Goal: Task Accomplishment & Management: Manage account settings

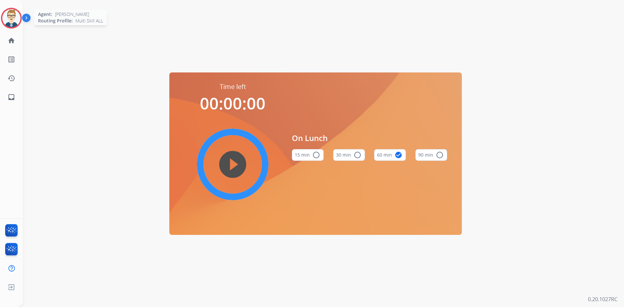
click at [5, 12] on img at bounding box center [11, 18] width 18 height 18
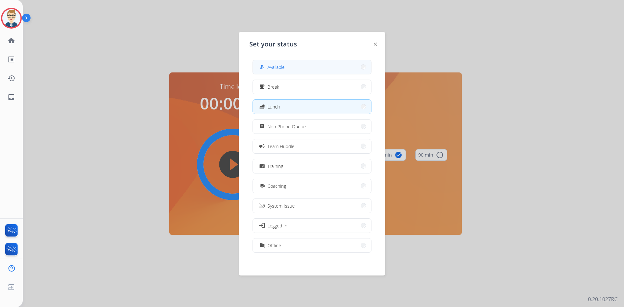
click at [310, 73] on button "how_to_reg Available" at bounding box center [312, 67] width 118 height 14
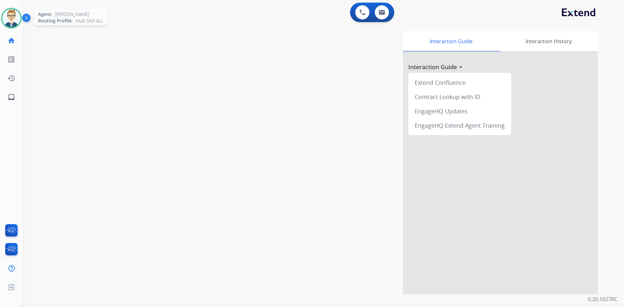
click at [13, 17] on img at bounding box center [11, 18] width 18 height 18
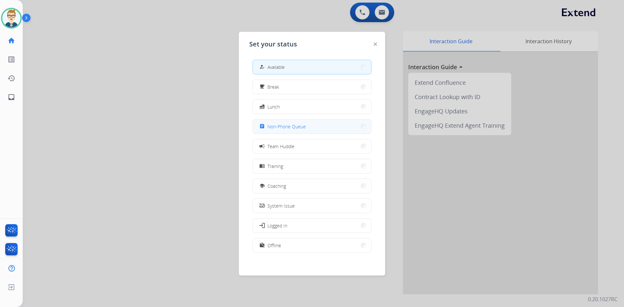
click at [283, 127] on span "Non-Phone Queue" at bounding box center [287, 126] width 38 height 7
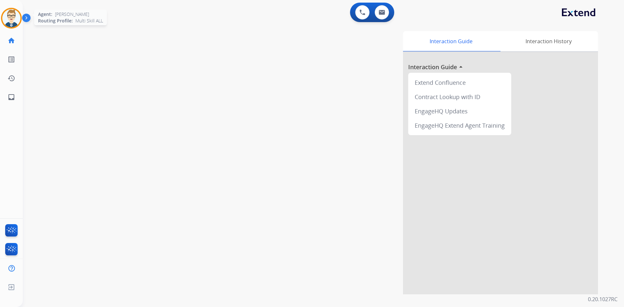
click at [7, 24] on img at bounding box center [11, 18] width 18 height 18
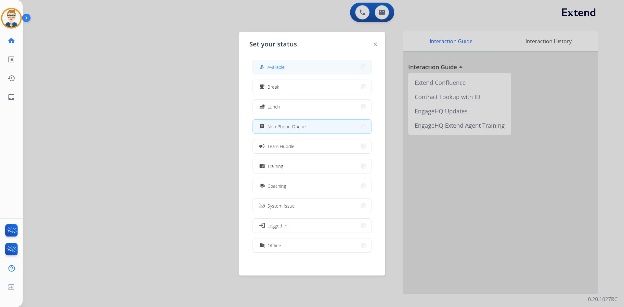
click at [297, 72] on button "how_to_reg Available" at bounding box center [312, 67] width 118 height 14
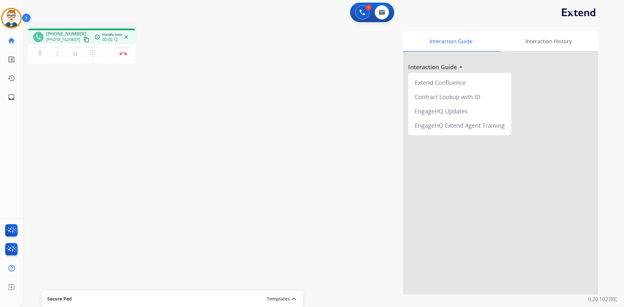
click at [84, 41] on mat-icon "content_copy" at bounding box center [87, 40] width 6 height 6
click at [126, 55] on img at bounding box center [123, 53] width 8 height 3
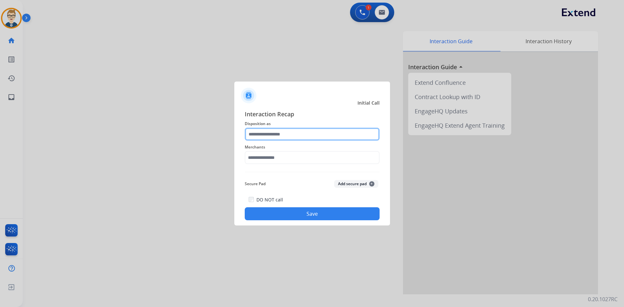
click at [328, 131] on input "text" at bounding box center [312, 134] width 135 height 13
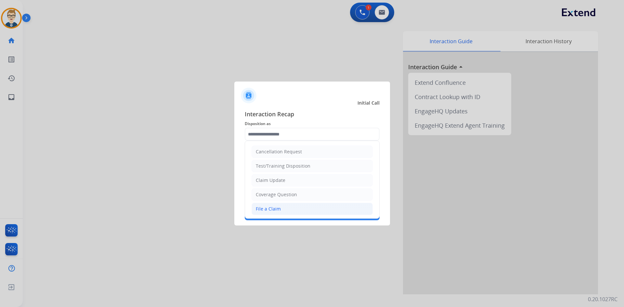
click at [302, 207] on li "File a Claim" at bounding box center [312, 209] width 121 height 12
type input "**********"
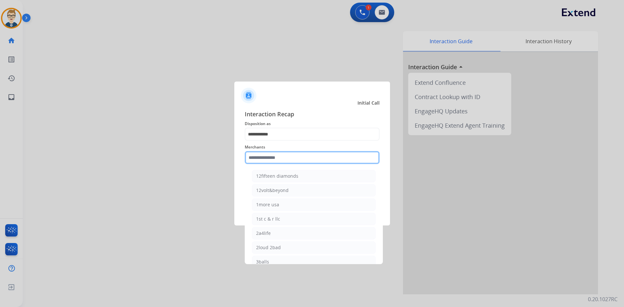
click at [285, 160] on input "text" at bounding box center [312, 157] width 135 height 13
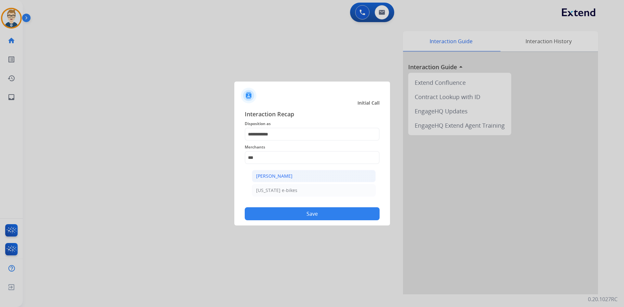
click at [288, 174] on div "[PERSON_NAME]" at bounding box center [274, 176] width 36 height 7
type input "**********"
click at [285, 217] on button "Save" at bounding box center [312, 213] width 135 height 13
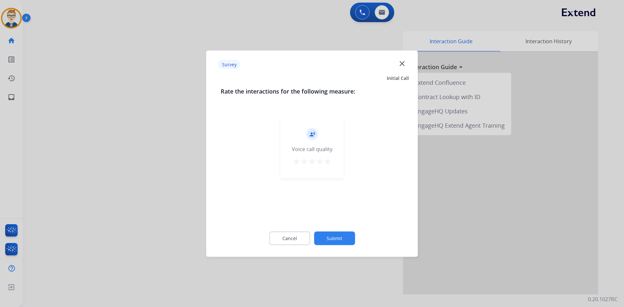
click at [331, 161] on mat-icon "star" at bounding box center [328, 161] width 8 height 8
click at [332, 241] on button "Submit" at bounding box center [334, 239] width 41 height 14
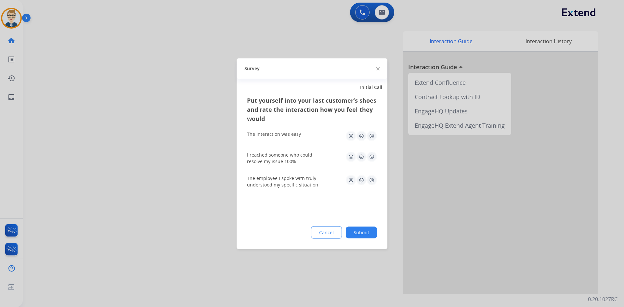
click at [369, 140] on img at bounding box center [372, 136] width 10 height 10
click at [370, 154] on img at bounding box center [372, 157] width 10 height 10
click at [372, 182] on img at bounding box center [372, 180] width 10 height 10
click at [361, 232] on button "Submit" at bounding box center [361, 233] width 31 height 12
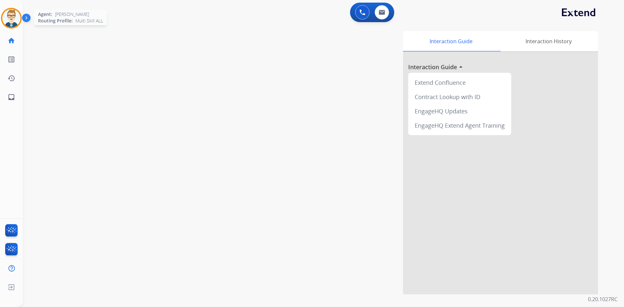
click at [17, 25] on img at bounding box center [11, 18] width 18 height 18
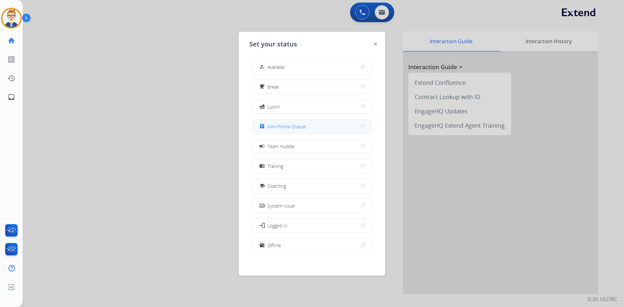
click at [287, 131] on button "assignment Non-Phone Queue" at bounding box center [312, 127] width 118 height 14
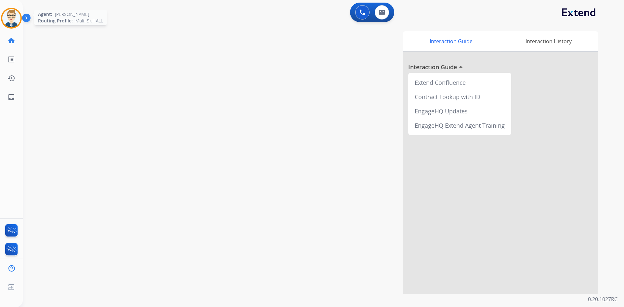
click at [17, 17] on img at bounding box center [11, 18] width 18 height 18
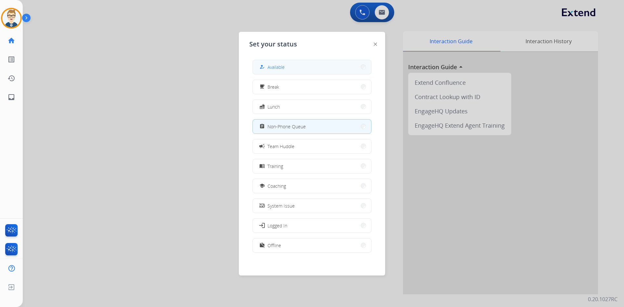
click at [278, 63] on div "how_to_reg Available" at bounding box center [271, 67] width 27 height 8
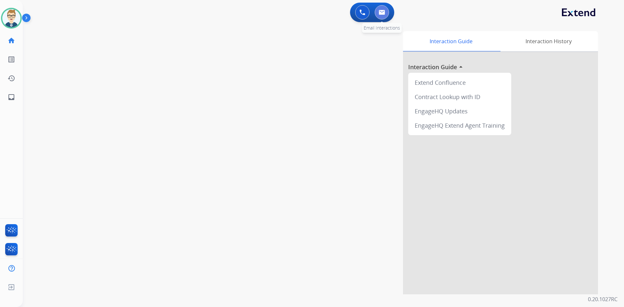
click at [381, 13] on img at bounding box center [382, 12] width 7 height 5
select select "**********"
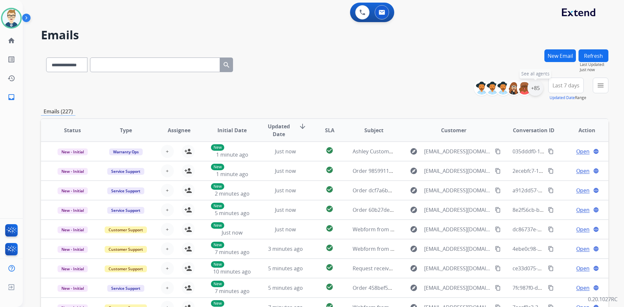
click at [537, 86] on div "+85" at bounding box center [536, 88] width 16 height 16
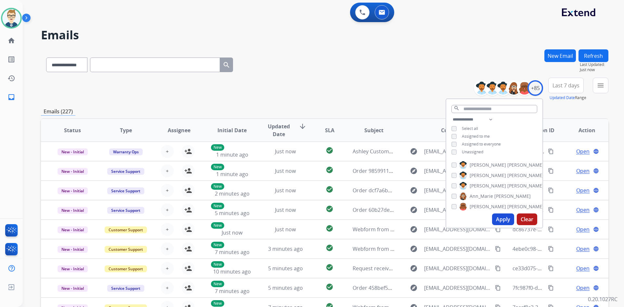
click at [503, 220] on button "Apply" at bounding box center [503, 220] width 22 height 12
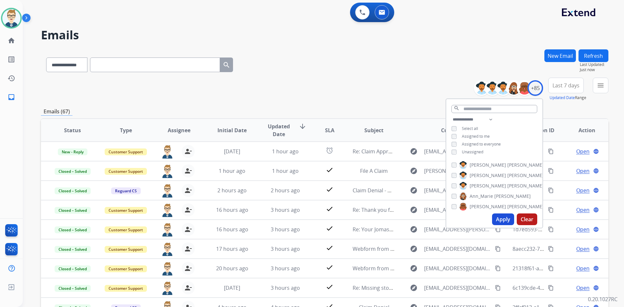
click at [373, 78] on div "**********" at bounding box center [325, 89] width 568 height 23
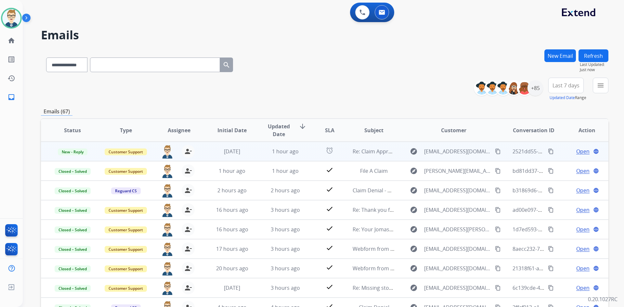
click at [578, 153] on span "Open" at bounding box center [583, 152] width 13 height 8
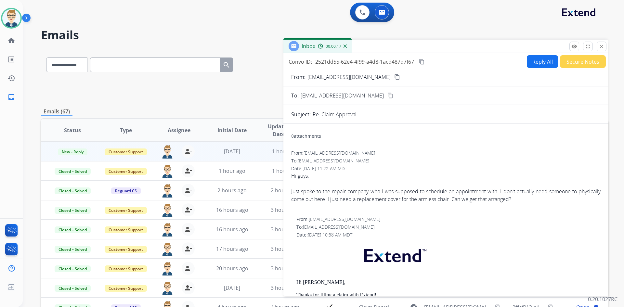
click at [394, 77] on mat-icon "content_copy" at bounding box center [397, 77] width 6 height 6
click at [361, 12] on img at bounding box center [363, 12] width 6 height 6
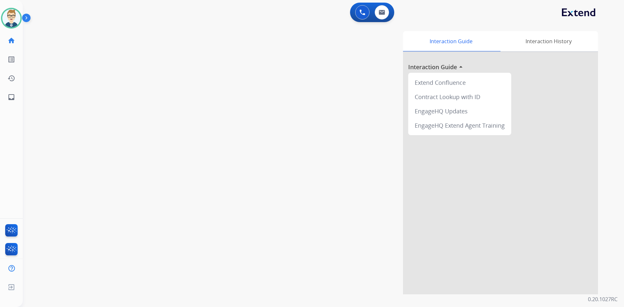
click at [361, 12] on img at bounding box center [363, 12] width 6 height 6
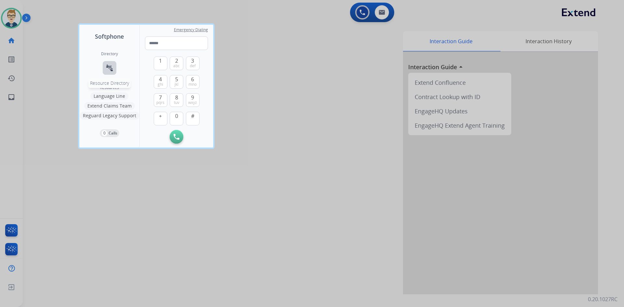
click at [108, 67] on mat-icon "connect_without_contact" at bounding box center [110, 68] width 8 height 8
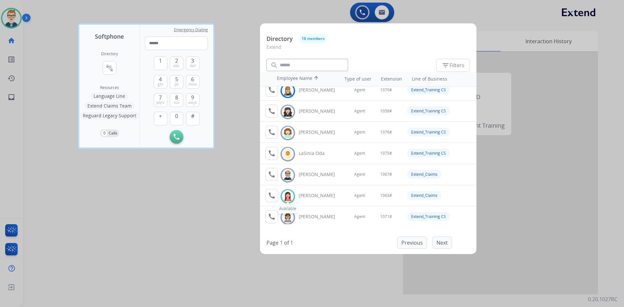
scroll to position [130, 0]
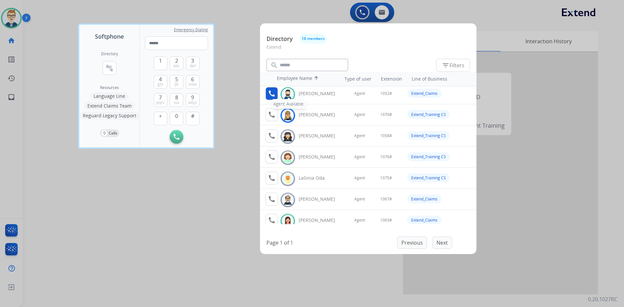
click at [273, 94] on mat-icon "call" at bounding box center [272, 94] width 8 height 8
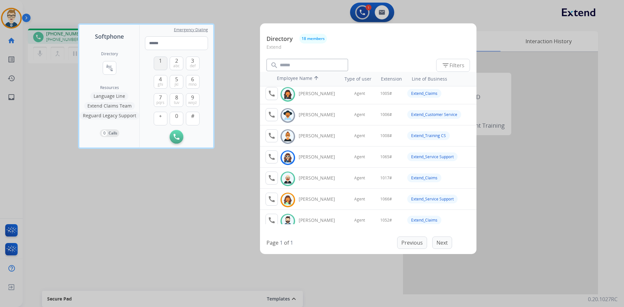
click at [159, 63] on span "1" at bounding box center [160, 61] width 3 height 8
click at [175, 116] on span "0" at bounding box center [176, 116] width 3 height 8
click at [177, 84] on span "jkl" at bounding box center [177, 84] width 4 height 5
click at [177, 64] on span "abc" at bounding box center [176, 65] width 7 height 5
click at [198, 116] on button "#" at bounding box center [193, 119] width 14 height 14
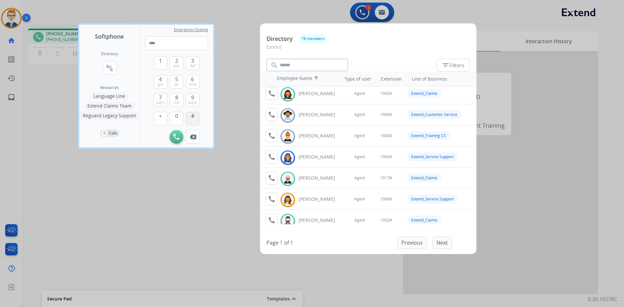
type input "*****"
click at [384, 9] on div at bounding box center [312, 153] width 624 height 307
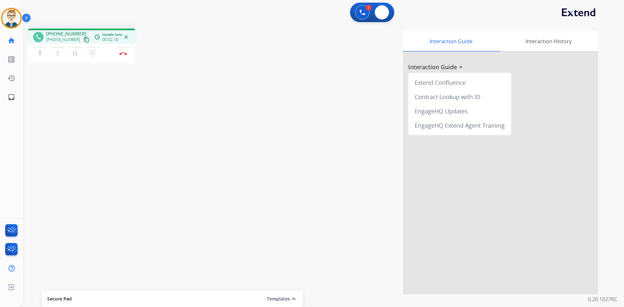
click at [384, 9] on button at bounding box center [382, 12] width 14 height 14
select select "**********"
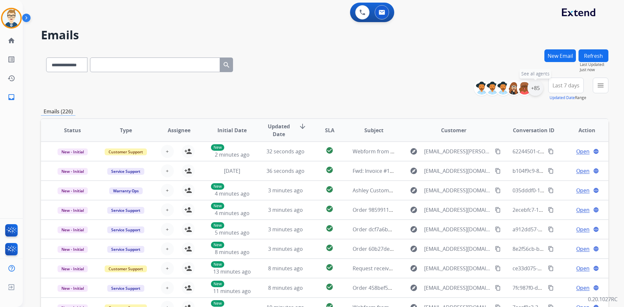
click at [535, 86] on div "+85" at bounding box center [536, 88] width 16 height 16
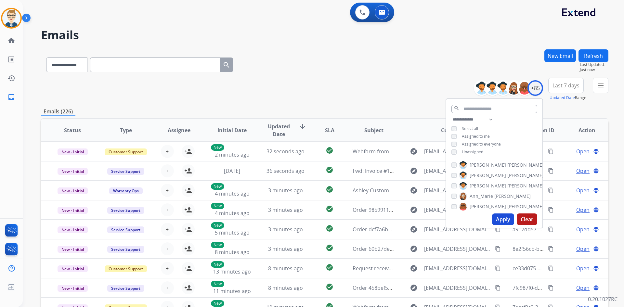
click at [503, 220] on button "Apply" at bounding box center [503, 220] width 22 height 12
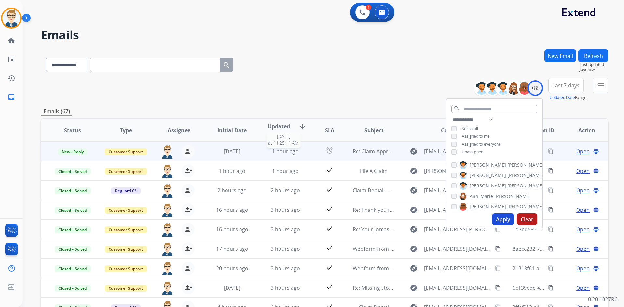
click at [300, 153] on div "1 hour ago" at bounding box center [285, 152] width 43 height 8
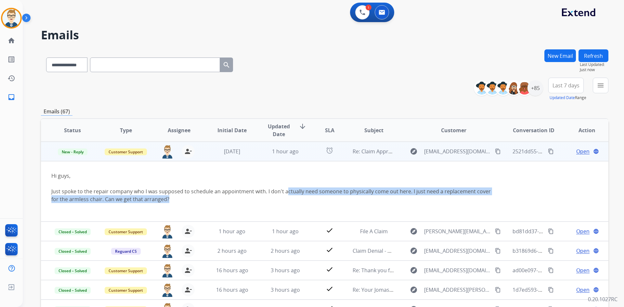
drag, startPoint x: 285, startPoint y: 194, endPoint x: 167, endPoint y: 198, distance: 118.1
click at [167, 198] on div "Just spoke to the repair company who I was supposed to schedule an appointment …" at bounding box center [271, 196] width 441 height 16
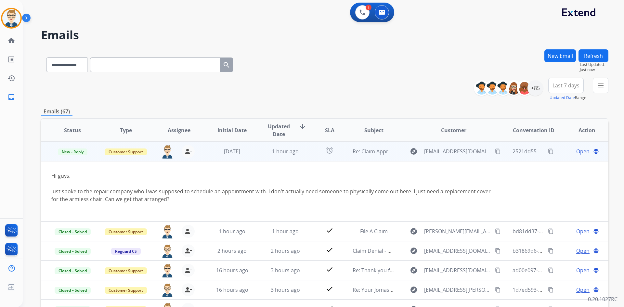
click at [193, 198] on div "Just spoke to the repair company who I was supposed to schedule an appointment …" at bounding box center [271, 196] width 441 height 16
click at [549, 151] on mat-icon "content_copy" at bounding box center [551, 152] width 6 height 6
drag, startPoint x: 141, startPoint y: 195, endPoint x: 47, endPoint y: 195, distance: 94.0
click at [47, 195] on td "Hi guys, Just spoke to the repair company who I was supposed to schedule an app…" at bounding box center [271, 191] width 461 height 60
copy div "Just spoke to the repair company who I was supposed to schedule an appointment …"
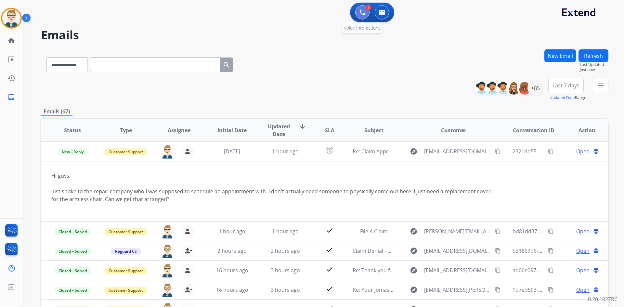
click at [360, 10] on img at bounding box center [363, 12] width 6 height 6
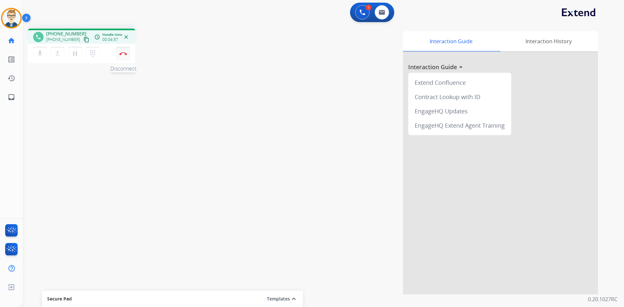
click at [120, 51] on button "Disconnect" at bounding box center [123, 54] width 14 height 14
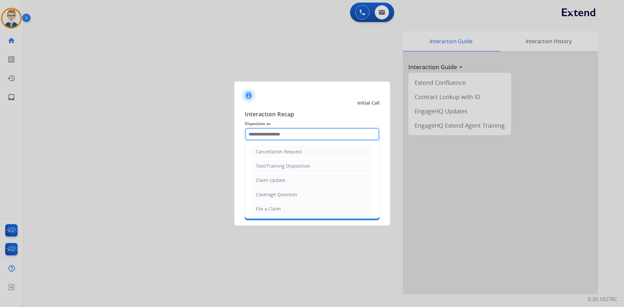
click at [282, 132] on input "text" at bounding box center [312, 134] width 135 height 13
click at [269, 184] on li "Claim Update" at bounding box center [312, 180] width 121 height 12
type input "**********"
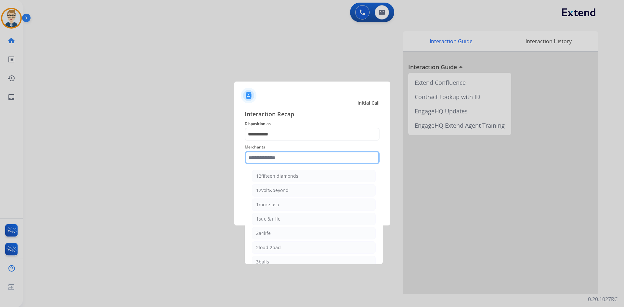
click at [281, 159] on input "text" at bounding box center [312, 157] width 135 height 13
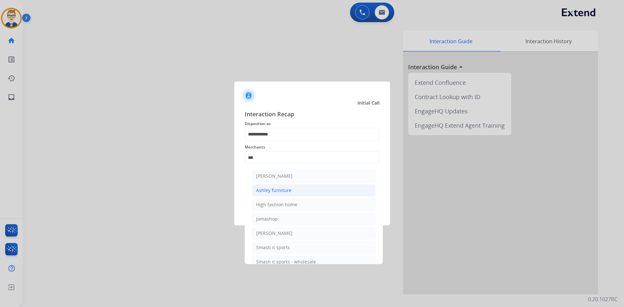
click at [263, 190] on div "Ashley furniture" at bounding box center [273, 190] width 35 height 7
type input "**********"
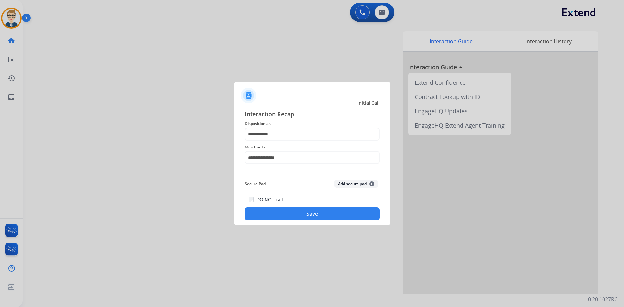
click at [282, 215] on button "Save" at bounding box center [312, 213] width 135 height 13
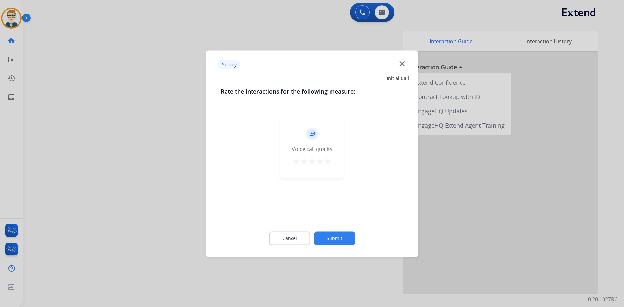
click at [329, 161] on mat-icon "star" at bounding box center [328, 161] width 8 height 8
click at [330, 239] on button "Submit" at bounding box center [334, 239] width 41 height 14
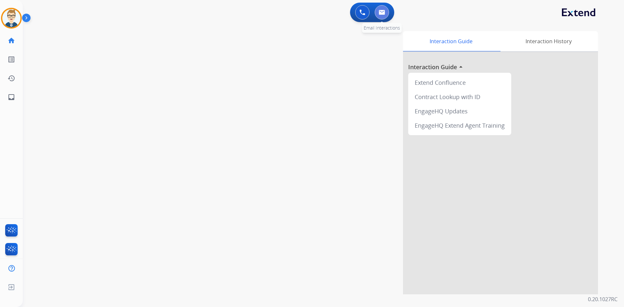
click at [386, 8] on button at bounding box center [382, 12] width 14 height 14
select select "**********"
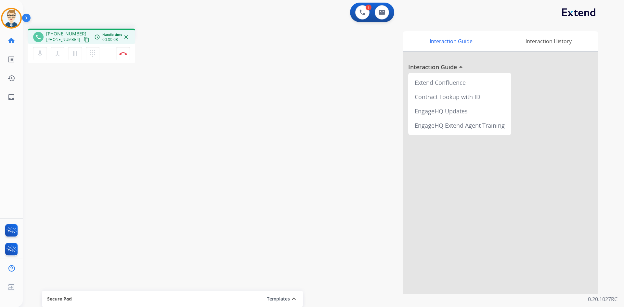
click at [84, 40] on mat-icon "content_copy" at bounding box center [87, 40] width 6 height 6
click at [383, 15] on button at bounding box center [382, 12] width 14 height 14
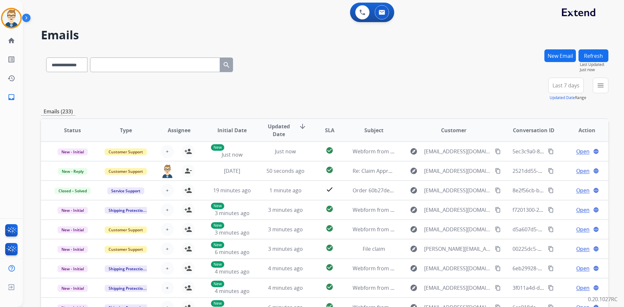
click at [565, 57] on button "New Email" at bounding box center [561, 55] width 32 height 13
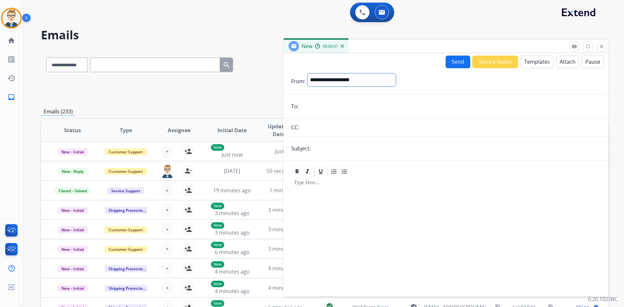
click at [335, 83] on select "**********" at bounding box center [352, 79] width 88 height 13
select select "**********"
click at [308, 73] on select "**********" at bounding box center [352, 79] width 88 height 13
click at [334, 104] on input "email" at bounding box center [451, 106] width 300 height 13
paste input "**********"
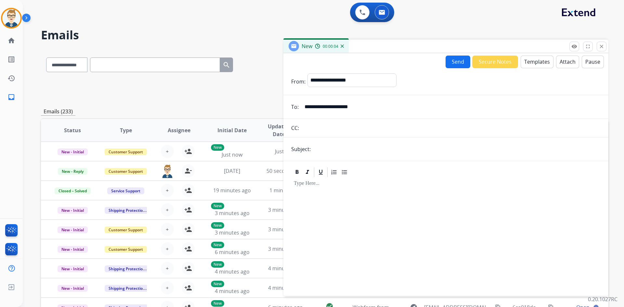
type input "**********"
click at [347, 151] on input "text" at bounding box center [457, 149] width 288 height 13
type input "**********"
click at [536, 59] on button "Templates" at bounding box center [537, 62] width 33 height 13
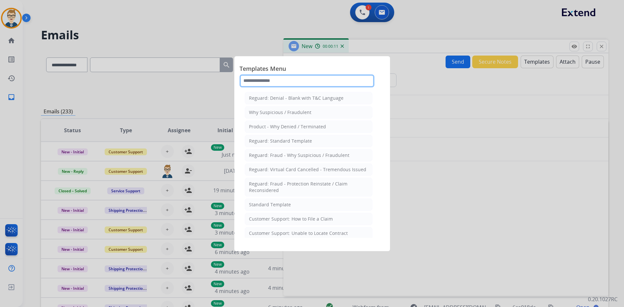
click at [325, 80] on input "text" at bounding box center [307, 80] width 135 height 13
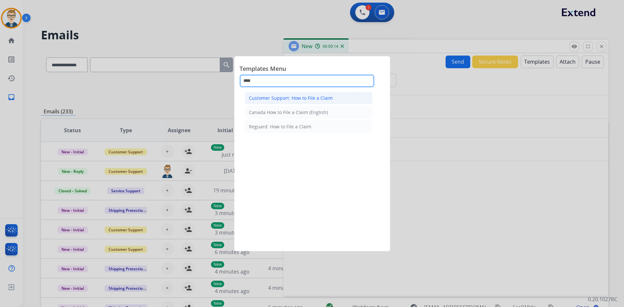
type input "****"
click at [314, 97] on div "Customer Support: How to File a Claim" at bounding box center [291, 98] width 84 height 7
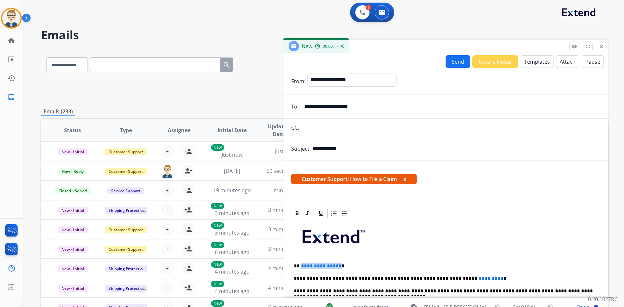
drag, startPoint x: 338, startPoint y: 266, endPoint x: 301, endPoint y: 265, distance: 37.4
click at [301, 265] on p "**********" at bounding box center [443, 266] width 299 height 6
drag, startPoint x: 471, startPoint y: 277, endPoint x: 444, endPoint y: 276, distance: 26.7
click at [479, 276] on span "*********" at bounding box center [491, 278] width 25 height 5
click at [447, 60] on button "Send" at bounding box center [458, 61] width 25 height 13
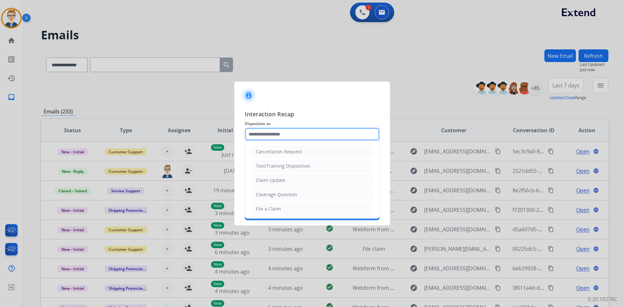
click at [288, 134] on input "text" at bounding box center [312, 134] width 135 height 13
click at [266, 208] on div "File a Claim" at bounding box center [268, 209] width 25 height 7
type input "**********"
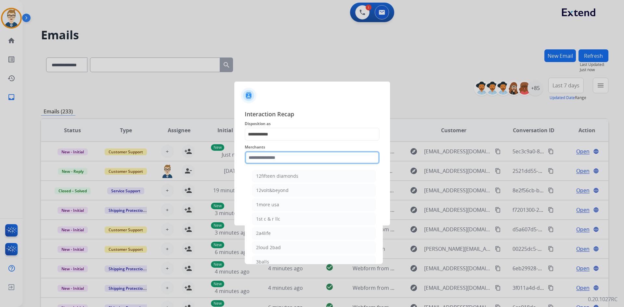
click at [278, 155] on input "text" at bounding box center [312, 157] width 135 height 13
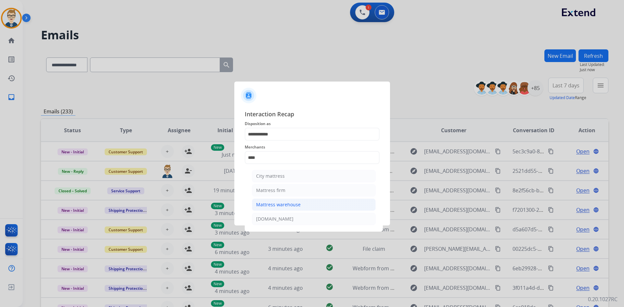
click at [277, 202] on div "Mattress warehouse" at bounding box center [278, 205] width 45 height 7
type input "**********"
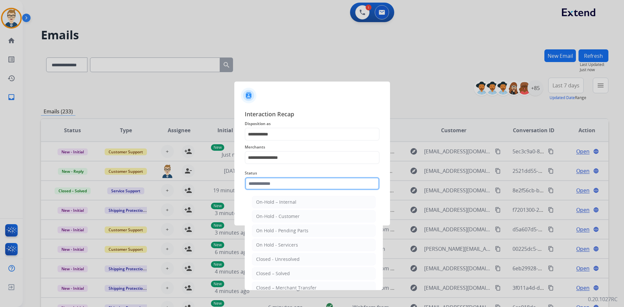
click at [279, 183] on input "text" at bounding box center [312, 183] width 135 height 13
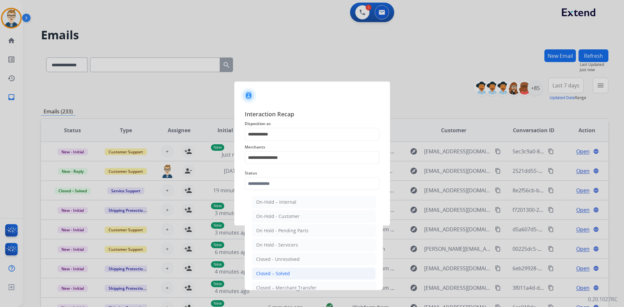
click at [269, 274] on div "Closed – Solved" at bounding box center [273, 274] width 34 height 7
type input "**********"
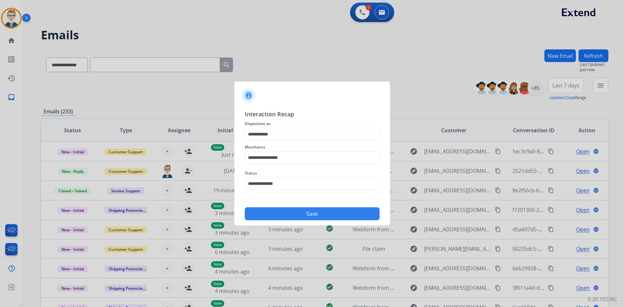
click at [280, 215] on button "Save" at bounding box center [312, 213] width 135 height 13
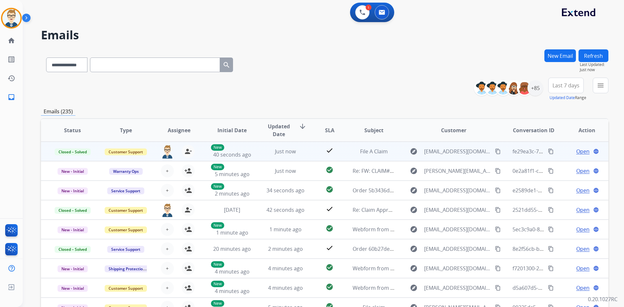
click at [548, 151] on mat-icon "content_copy" at bounding box center [551, 152] width 6 height 6
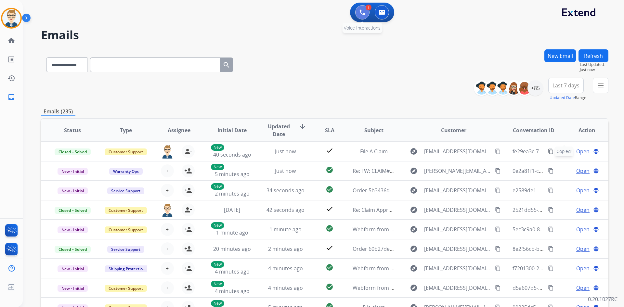
click at [363, 10] on img at bounding box center [363, 12] width 6 height 6
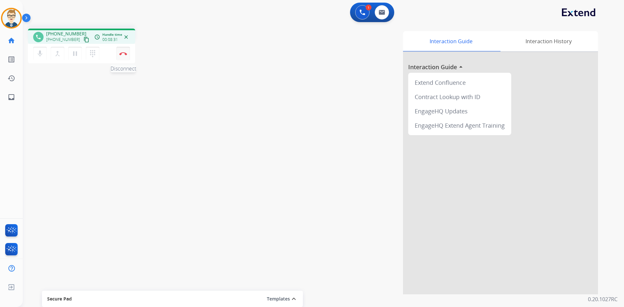
click at [122, 54] on img at bounding box center [123, 53] width 8 height 3
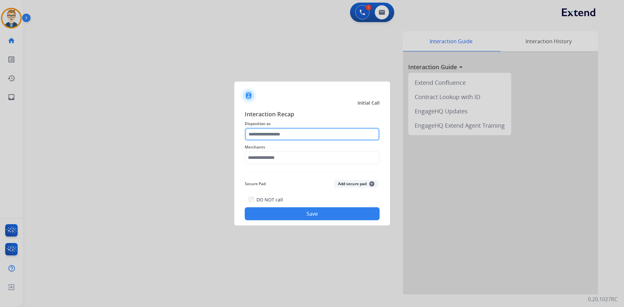
click at [277, 135] on input "text" at bounding box center [312, 134] width 135 height 13
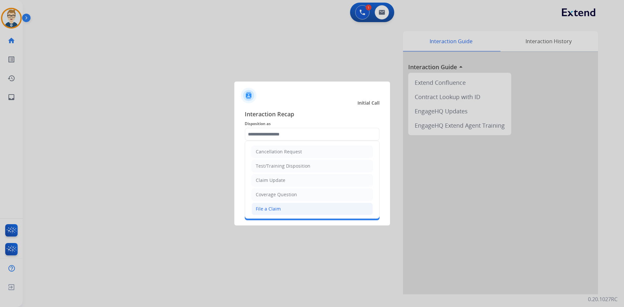
click at [271, 207] on div "File a Claim" at bounding box center [268, 209] width 25 height 7
type input "**********"
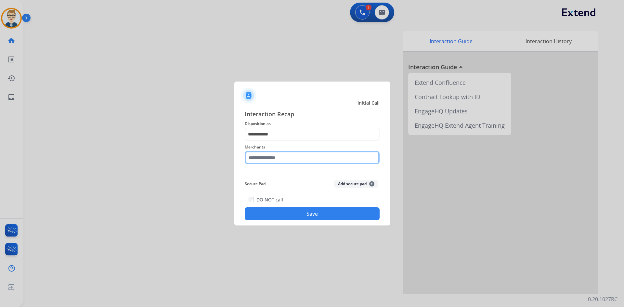
click at [290, 159] on input "text" at bounding box center [312, 157] width 135 height 13
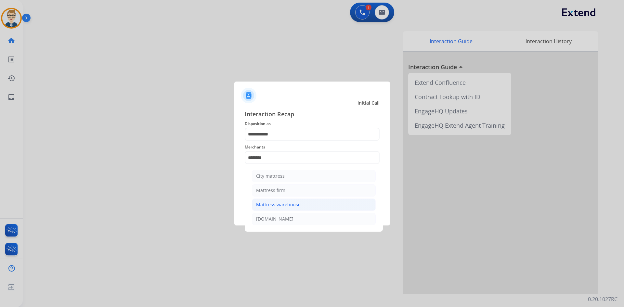
click at [285, 202] on div "Mattress warehouse" at bounding box center [278, 205] width 45 height 7
type input "**********"
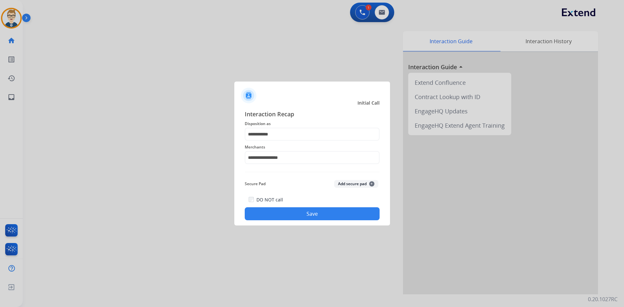
click at [280, 214] on button "Save" at bounding box center [312, 213] width 135 height 13
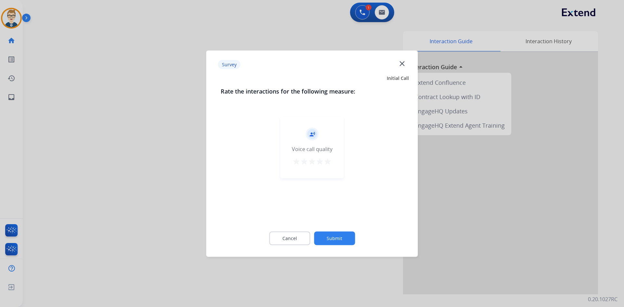
drag, startPoint x: 327, startPoint y: 161, endPoint x: 332, endPoint y: 196, distance: 35.2
click at [327, 161] on mat-icon "star" at bounding box center [328, 161] width 8 height 8
click at [348, 245] on button "Submit" at bounding box center [334, 239] width 41 height 14
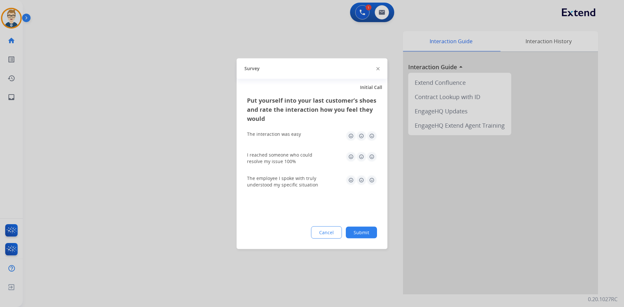
click at [383, 129] on div "Put yourself into your last customer’s shoes and rate the interaction how you f…" at bounding box center [312, 173] width 151 height 154
click at [375, 138] on img at bounding box center [372, 136] width 10 height 10
click at [373, 154] on img at bounding box center [372, 157] width 10 height 10
click at [372, 182] on img at bounding box center [372, 180] width 10 height 10
click at [366, 238] on button "Submit" at bounding box center [361, 233] width 31 height 12
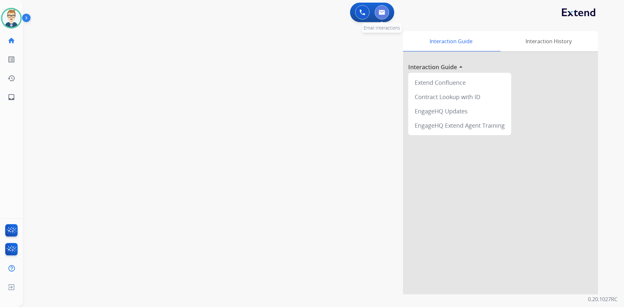
click at [382, 14] on img at bounding box center [382, 12] width 7 height 5
select select "**********"
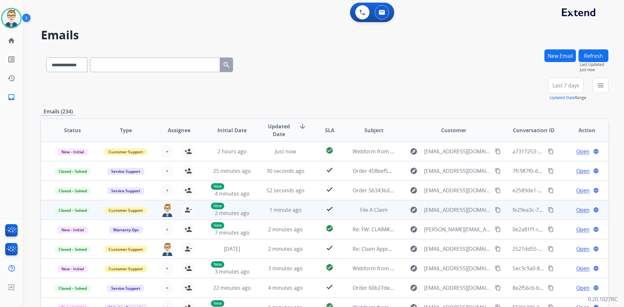
click at [548, 209] on mat-icon "content_copy" at bounding box center [551, 210] width 6 height 6
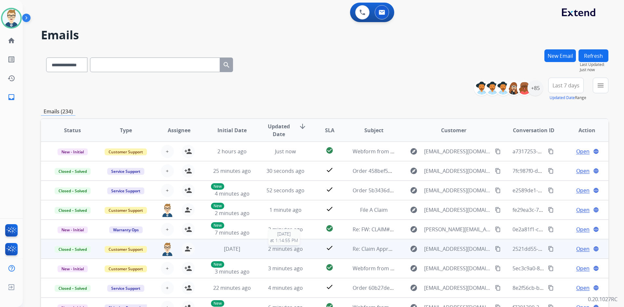
click at [301, 253] on div "2 minutes ago" at bounding box center [285, 249] width 43 height 8
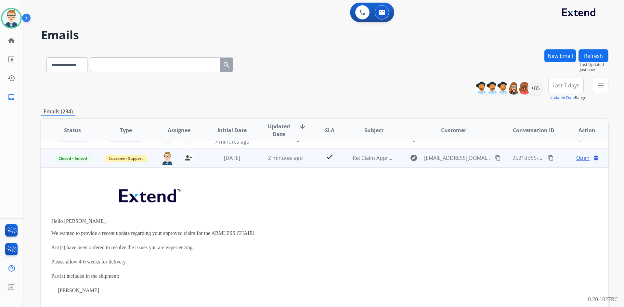
click at [312, 160] on td "check" at bounding box center [324, 158] width 35 height 20
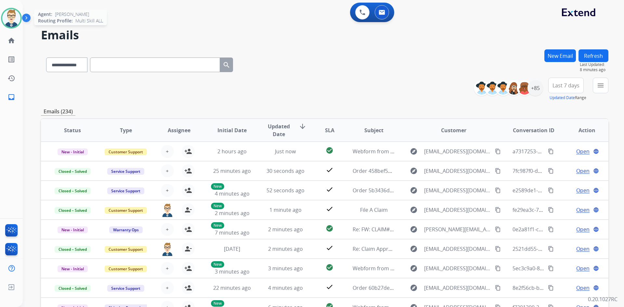
click at [15, 14] on img at bounding box center [11, 18] width 18 height 18
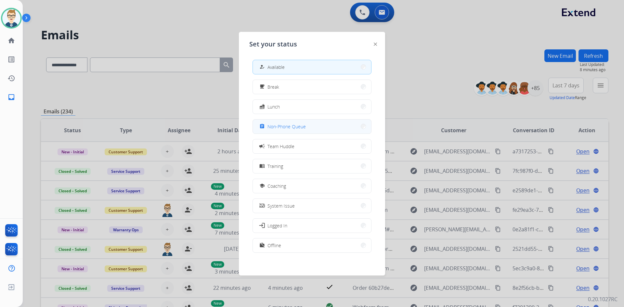
click at [307, 130] on button "assignment Non-Phone Queue" at bounding box center [312, 127] width 118 height 14
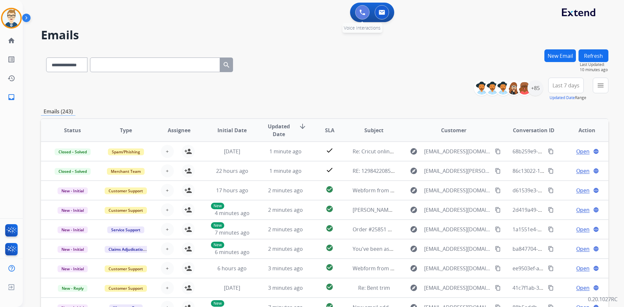
click at [358, 10] on button at bounding box center [362, 12] width 14 height 14
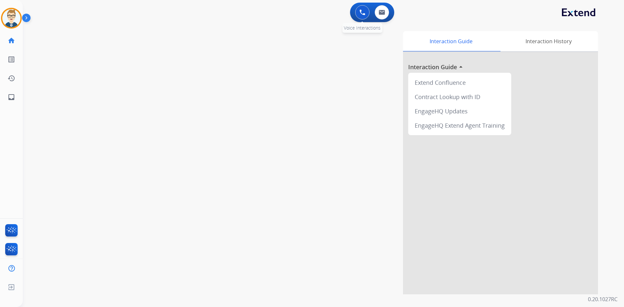
click at [359, 7] on button at bounding box center [362, 12] width 14 height 14
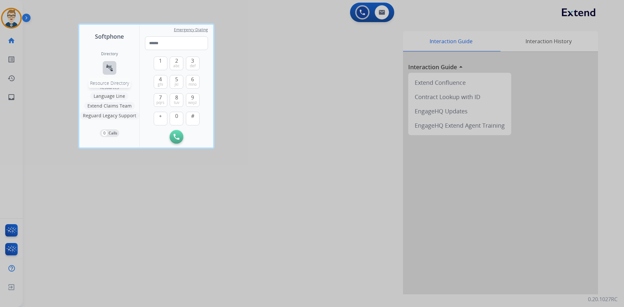
click at [111, 70] on mat-icon "connect_without_contact" at bounding box center [110, 68] width 8 height 8
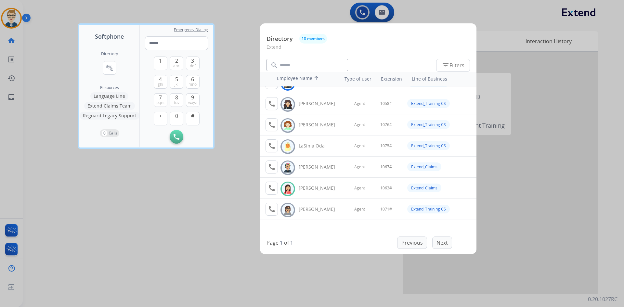
scroll to position [98, 0]
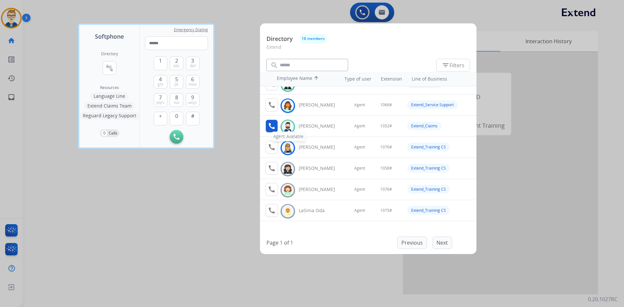
click at [275, 126] on mat-icon "call" at bounding box center [272, 126] width 8 height 8
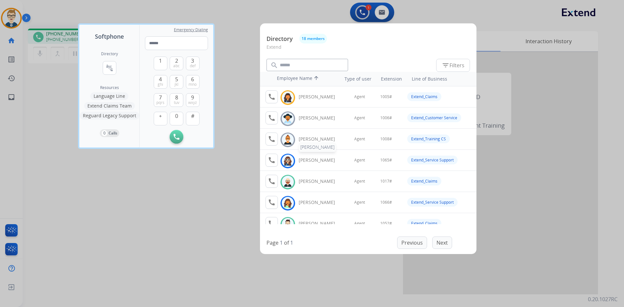
scroll to position [33, 0]
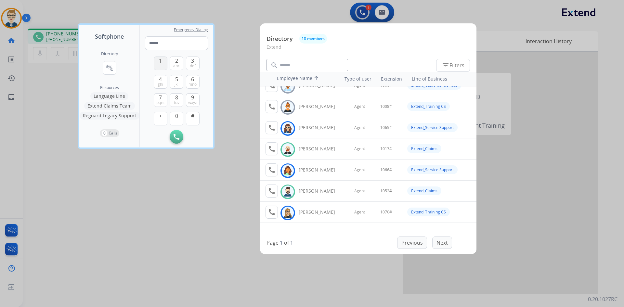
click at [161, 65] on button "1" at bounding box center [161, 64] width 14 height 14
click at [180, 115] on button "0" at bounding box center [177, 119] width 14 height 14
click at [177, 81] on span "5" at bounding box center [176, 79] width 3 height 8
click at [178, 64] on span "abc" at bounding box center [176, 65] width 7 height 5
click at [197, 121] on button "#" at bounding box center [193, 119] width 14 height 14
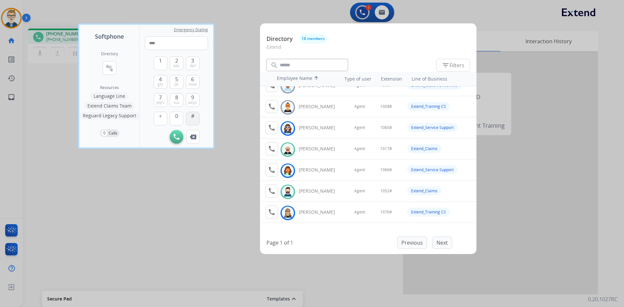
type input "*****"
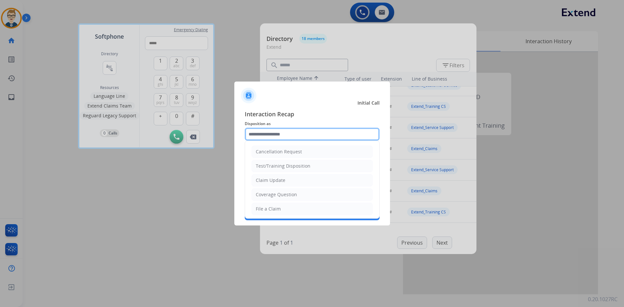
click at [293, 131] on input "text" at bounding box center [312, 134] width 135 height 13
click at [279, 181] on div "Claim Update" at bounding box center [271, 180] width 30 height 7
type input "**********"
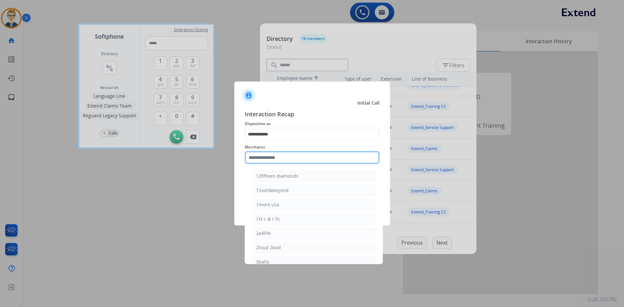
click at [284, 158] on input "text" at bounding box center [312, 157] width 135 height 13
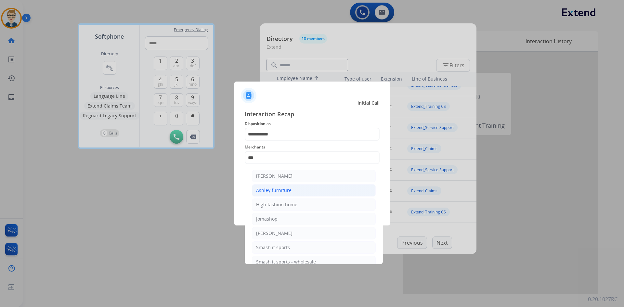
click at [274, 192] on div "Ashley furniture" at bounding box center [273, 190] width 35 height 7
type input "**********"
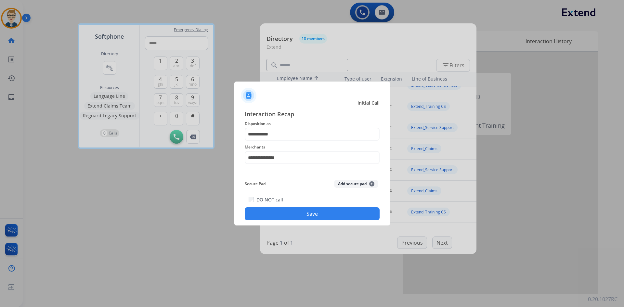
click at [330, 213] on button "Save" at bounding box center [312, 213] width 135 height 13
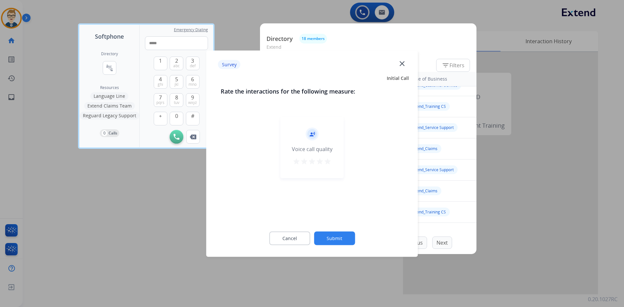
click at [310, 162] on mat-icon "star" at bounding box center [312, 161] width 8 height 8
click at [335, 241] on button "Submit" at bounding box center [334, 239] width 41 height 14
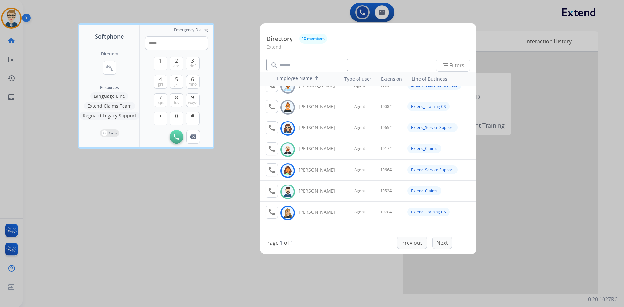
click at [16, 13] on div at bounding box center [312, 153] width 624 height 307
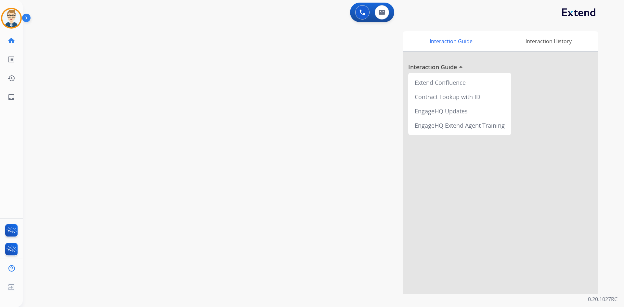
click at [16, 13] on img at bounding box center [11, 18] width 18 height 18
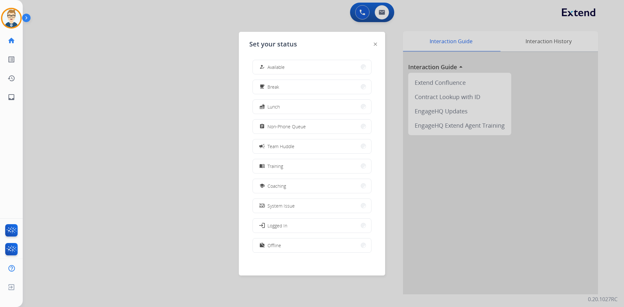
click at [272, 126] on span "Non-Phone Queue" at bounding box center [287, 126] width 38 height 7
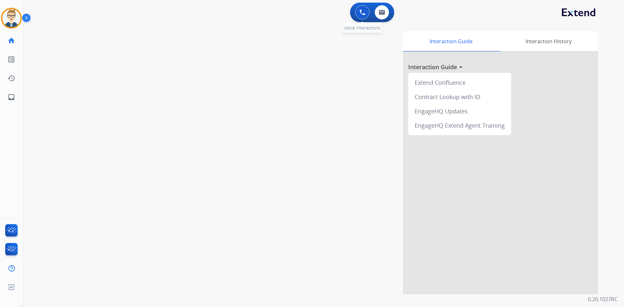
click at [364, 12] on img at bounding box center [363, 12] width 6 height 6
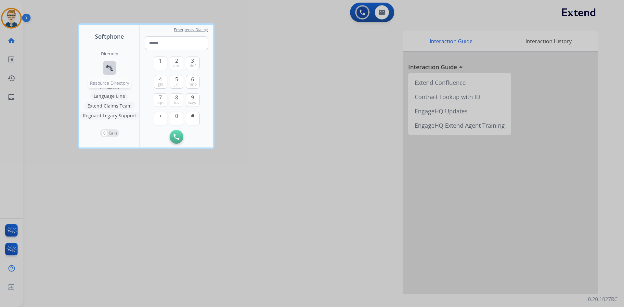
click at [107, 67] on mat-icon "connect_without_contact" at bounding box center [110, 68] width 8 height 8
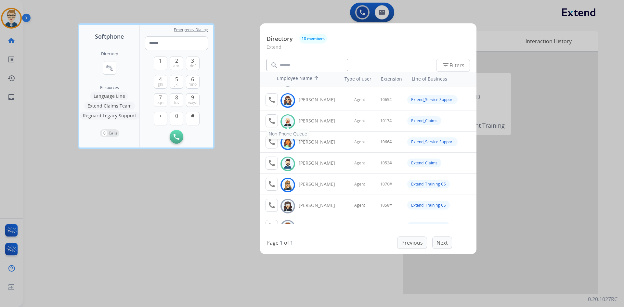
scroll to position [65, 0]
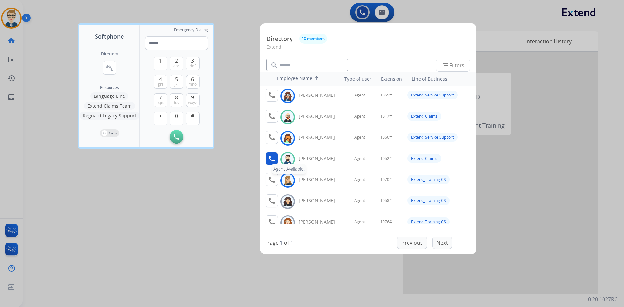
click at [270, 157] on mat-icon "call" at bounding box center [272, 159] width 8 height 8
click at [163, 61] on button "1" at bounding box center [161, 64] width 14 height 14
click at [177, 115] on span "0" at bounding box center [176, 116] width 3 height 8
click at [177, 84] on span "jkl" at bounding box center [177, 84] width 4 height 5
click at [175, 67] on span "abc" at bounding box center [176, 65] width 7 height 5
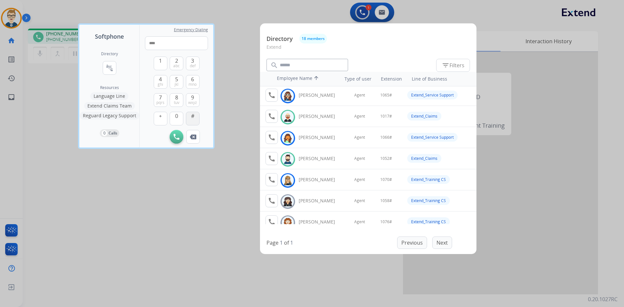
click at [197, 114] on button "#" at bounding box center [193, 119] width 14 height 14
type input "*****"
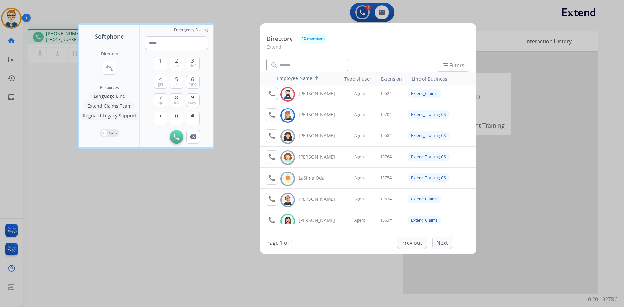
scroll to position [163, 0]
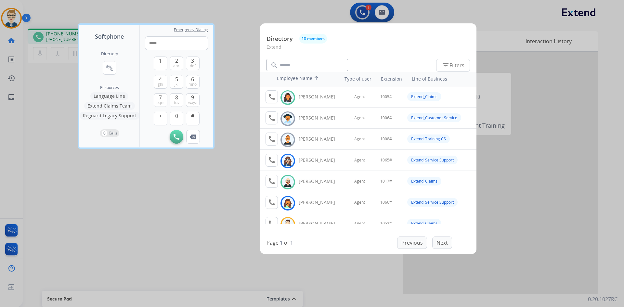
scroll to position [163, 0]
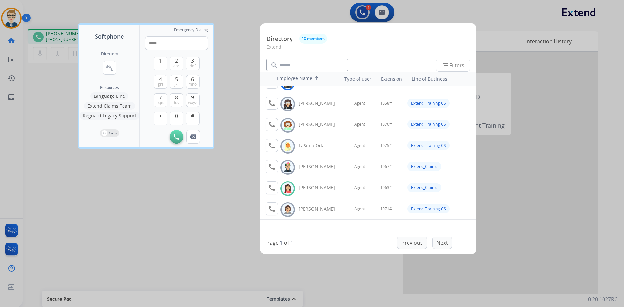
click at [178, 198] on div at bounding box center [312, 153] width 624 height 307
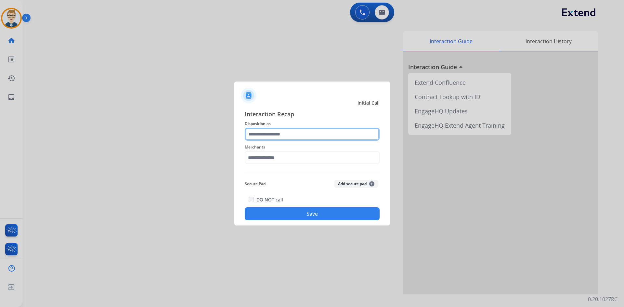
click at [332, 133] on input "text" at bounding box center [312, 134] width 135 height 13
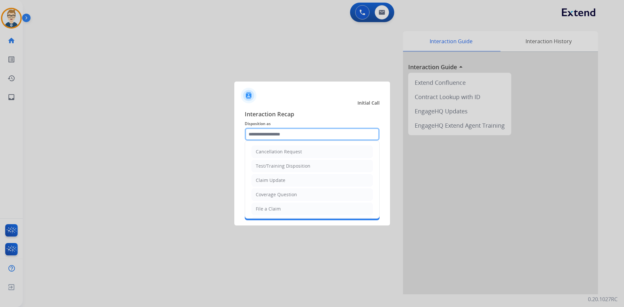
click at [290, 137] on input "text" at bounding box center [312, 134] width 135 height 13
click at [281, 209] on li "File a Claim" at bounding box center [312, 209] width 121 height 12
type input "**********"
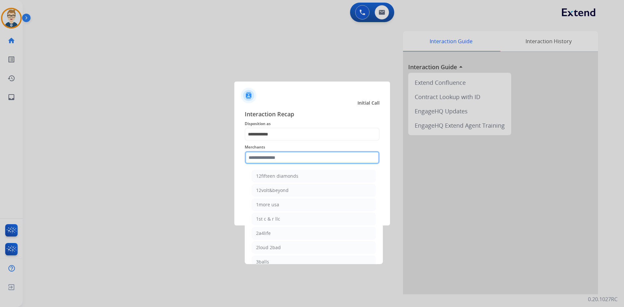
click at [274, 154] on input "text" at bounding box center [312, 157] width 135 height 13
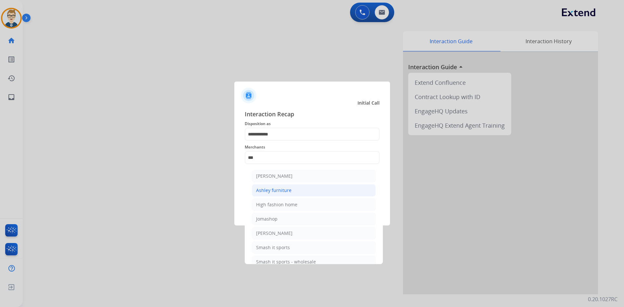
click at [276, 187] on div "Ashley furniture" at bounding box center [273, 190] width 35 height 7
type input "**********"
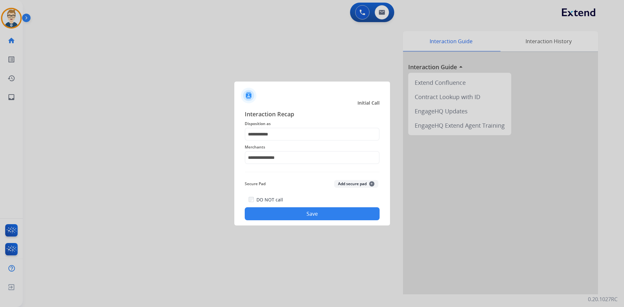
click at [292, 210] on button "Save" at bounding box center [312, 213] width 135 height 13
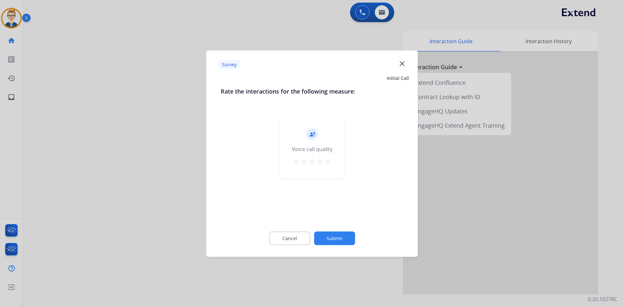
click at [326, 162] on mat-icon "star" at bounding box center [328, 161] width 8 height 8
click at [339, 245] on div "Cancel Submit" at bounding box center [312, 238] width 183 height 29
click at [339, 241] on button "Submit" at bounding box center [334, 239] width 41 height 14
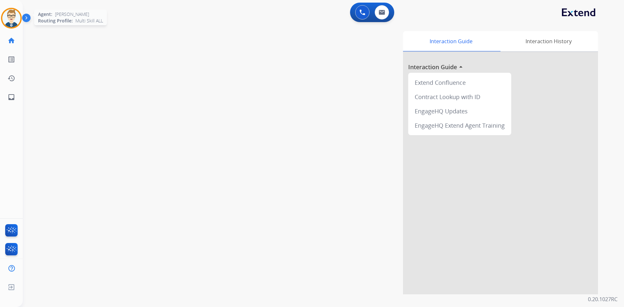
click at [16, 8] on div "Agent: Bonnie Routing Profile: Multi Skill ALL" at bounding box center [11, 18] width 21 height 21
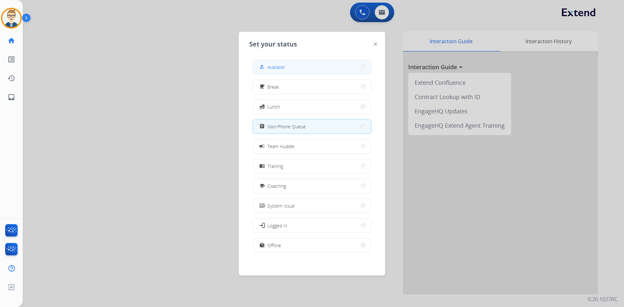
click at [288, 67] on button "how_to_reg Available" at bounding box center [312, 67] width 118 height 14
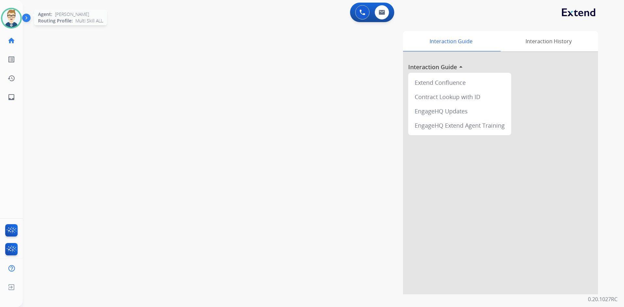
click at [8, 21] on img at bounding box center [11, 18] width 18 height 18
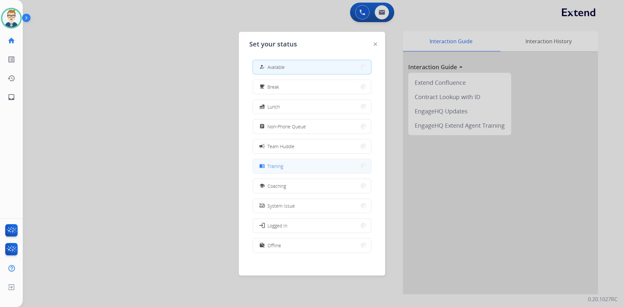
click at [287, 164] on button "menu_book Training" at bounding box center [312, 166] width 118 height 14
